Goal: Browse casually

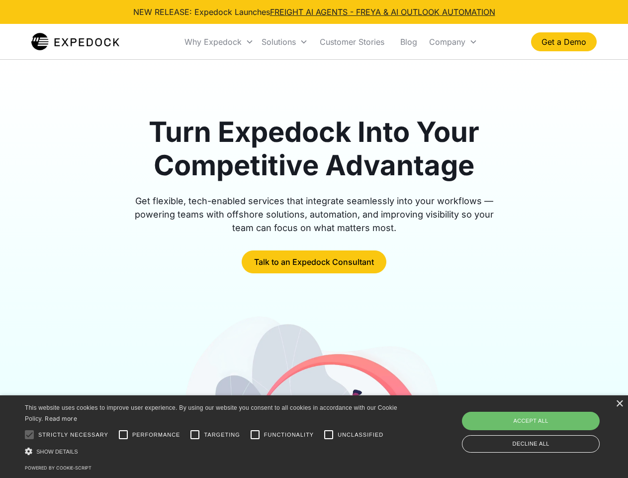
click at [219, 42] on div "Why Expedock" at bounding box center [213, 42] width 57 height 10
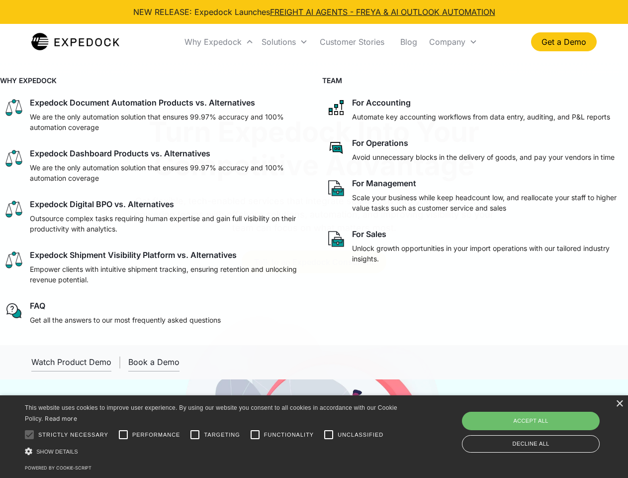
click at [285, 42] on div "Solutions" at bounding box center [279, 42] width 34 height 10
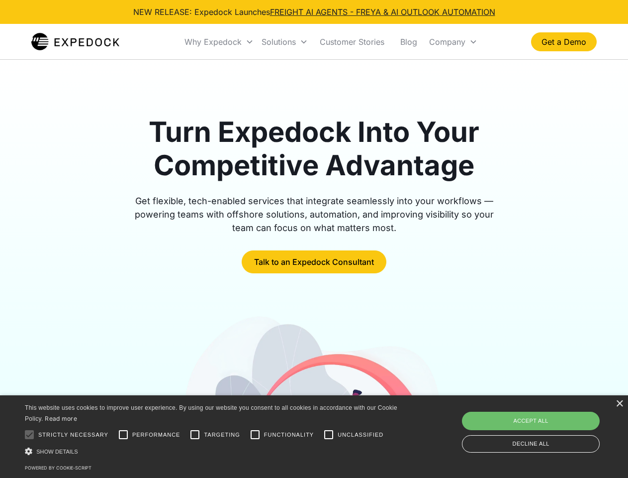
click at [453, 42] on div "Company" at bounding box center [447, 42] width 36 height 10
click at [29, 434] on div at bounding box center [29, 434] width 20 height 20
click at [123, 434] on input "Performance" at bounding box center [123, 434] width 20 height 20
checkbox input "true"
click at [195, 434] on input "Targeting" at bounding box center [195, 434] width 20 height 20
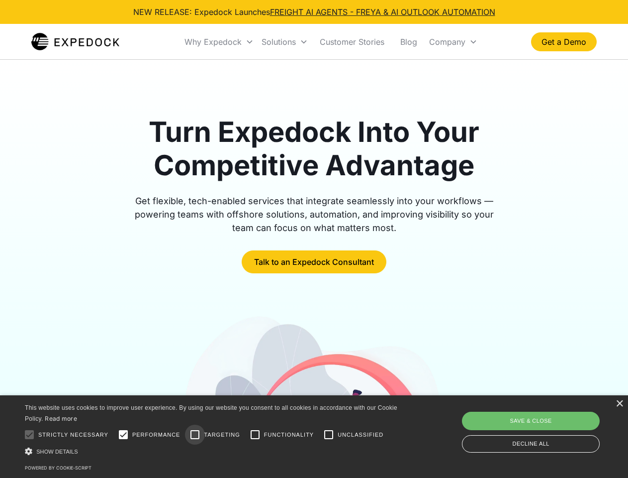
checkbox input "true"
click at [255, 434] on input "Functionality" at bounding box center [255, 434] width 20 height 20
checkbox input "true"
click at [329, 434] on input "Unclassified" at bounding box center [329, 434] width 20 height 20
checkbox input "true"
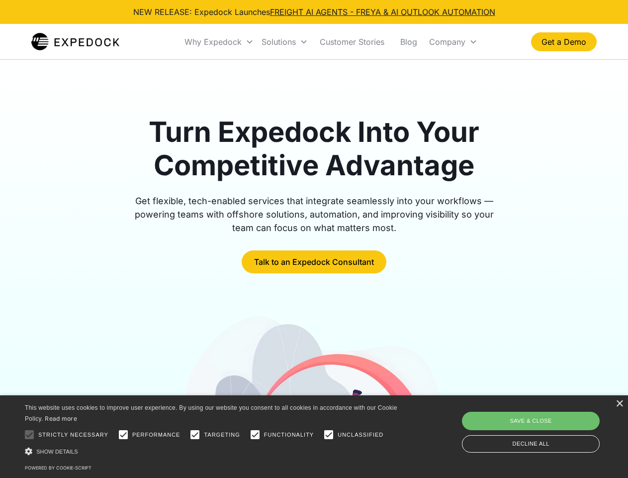
click at [213, 451] on div "Show details Hide details" at bounding box center [213, 451] width 376 height 10
